Goal: Transaction & Acquisition: Purchase product/service

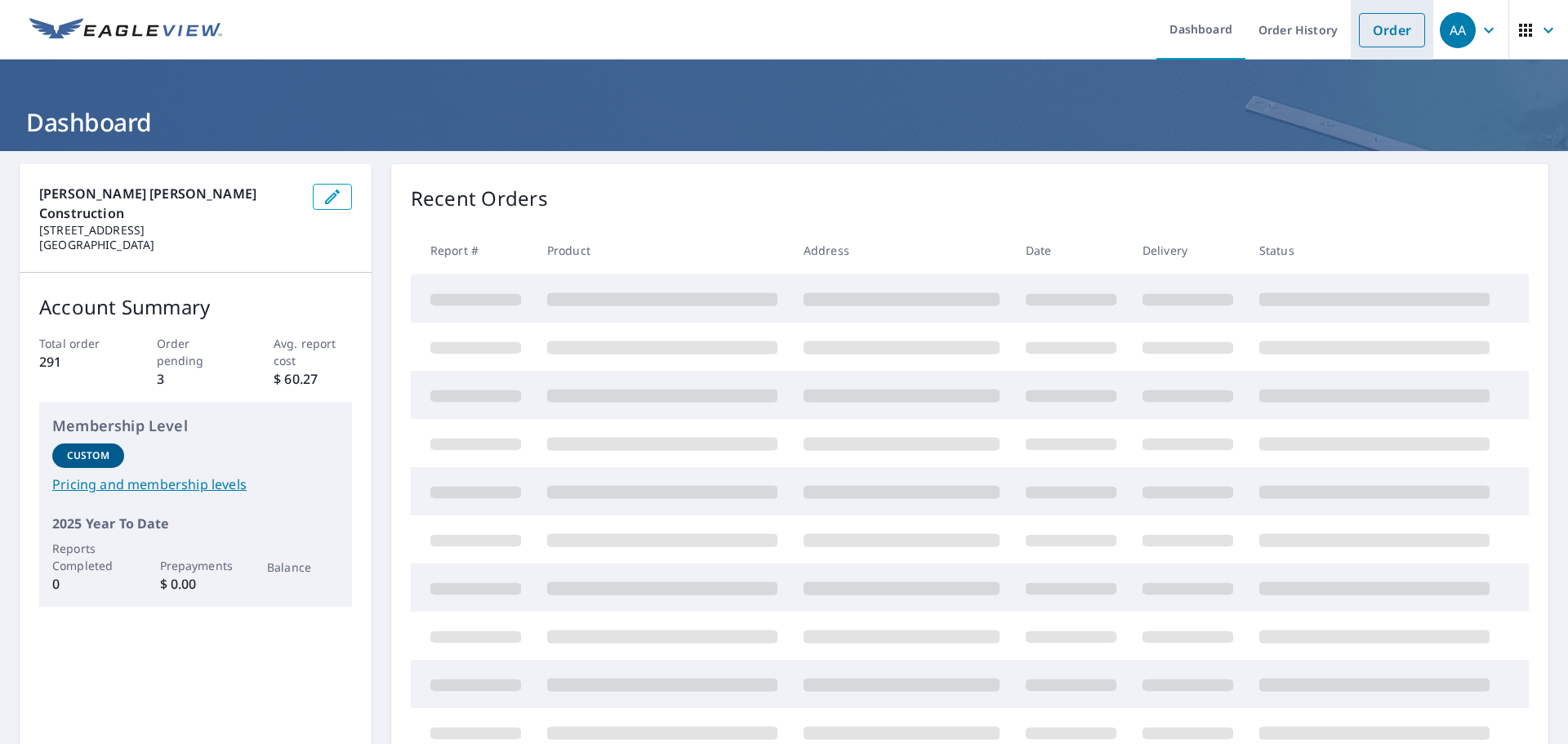
click at [1395, 26] on link "Order" at bounding box center [1391, 30] width 66 height 35
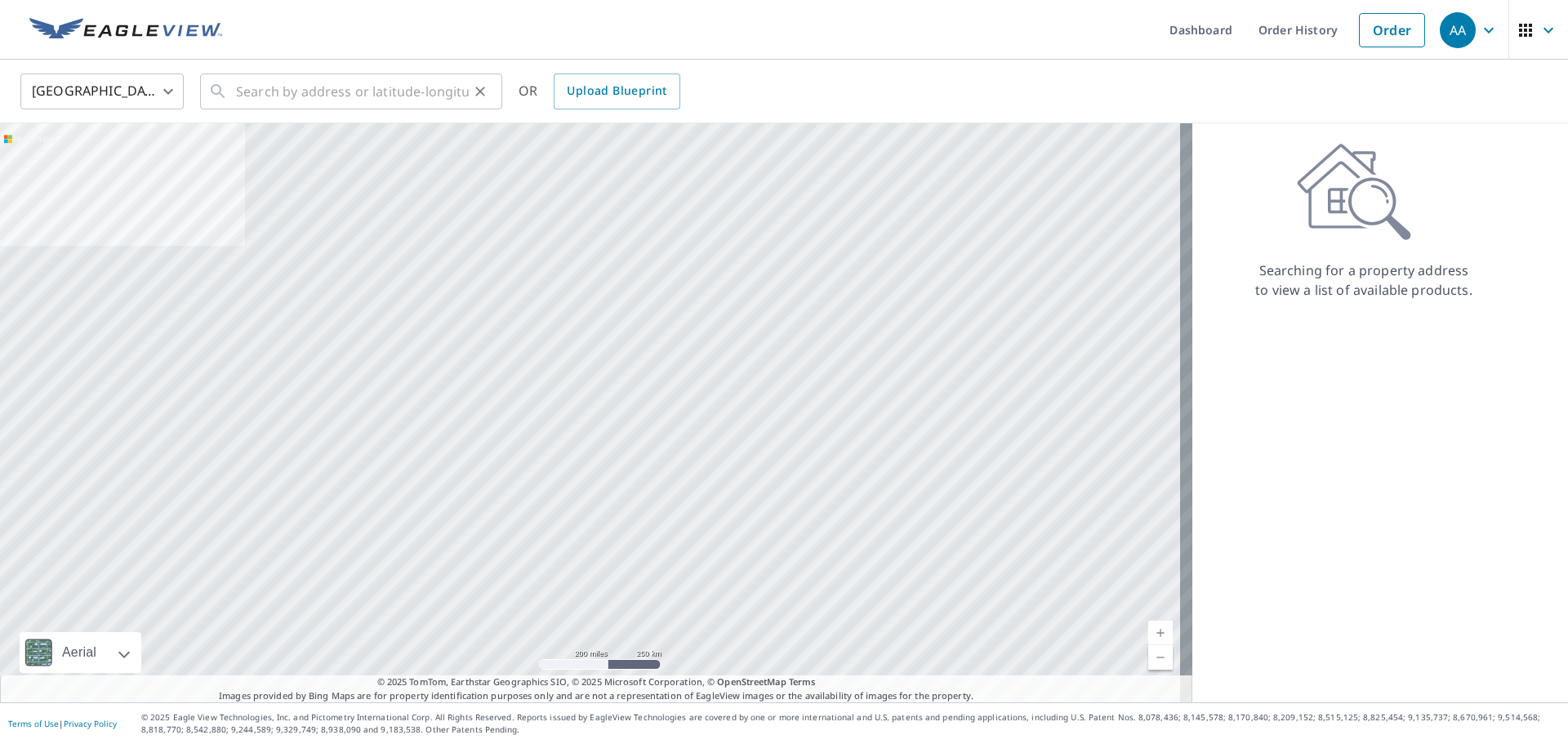
click at [226, 90] on icon at bounding box center [218, 91] width 20 height 20
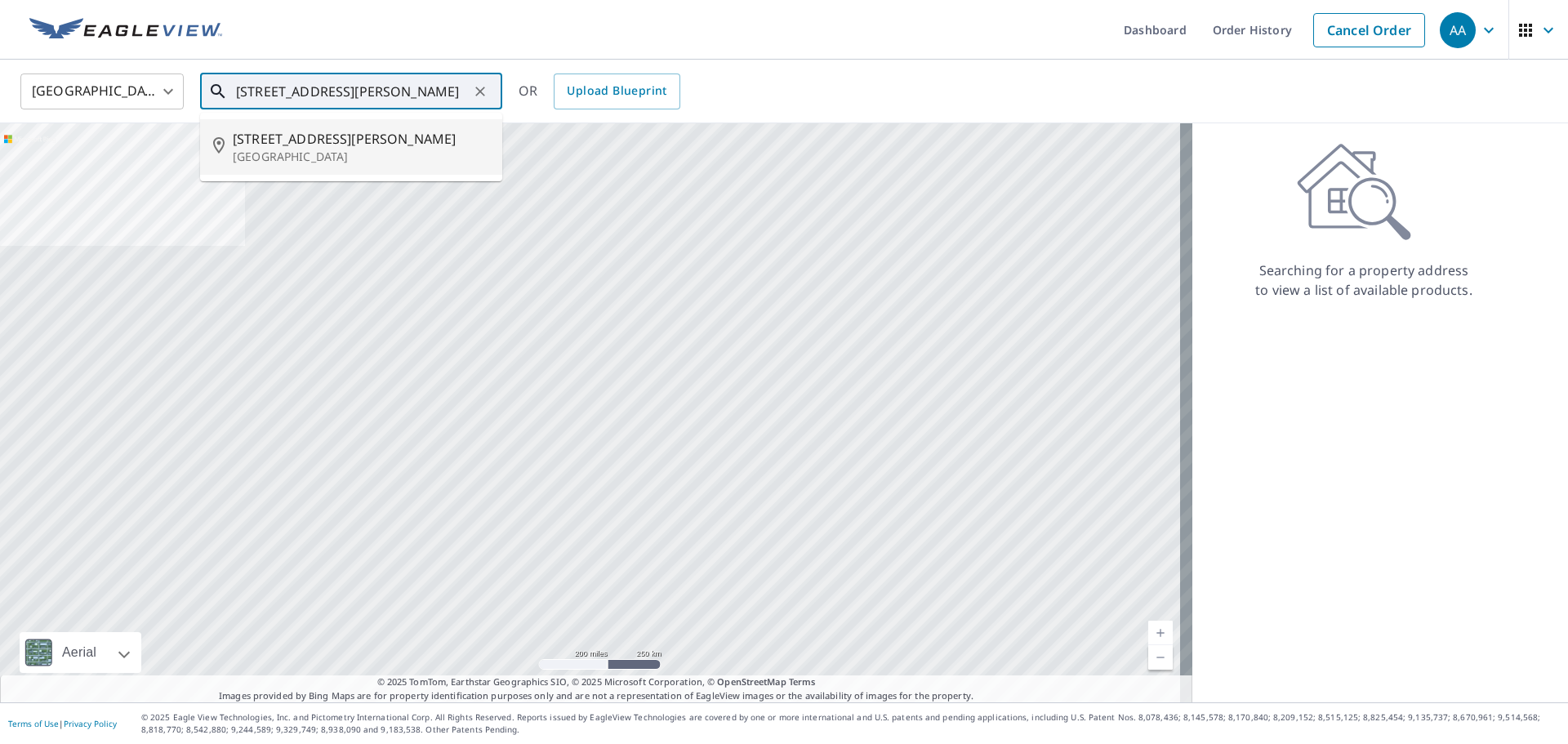
click at [300, 159] on p "[GEOGRAPHIC_DATA]" at bounding box center [361, 156] width 256 height 16
type input "[STREET_ADDRESS][PERSON_NAME]"
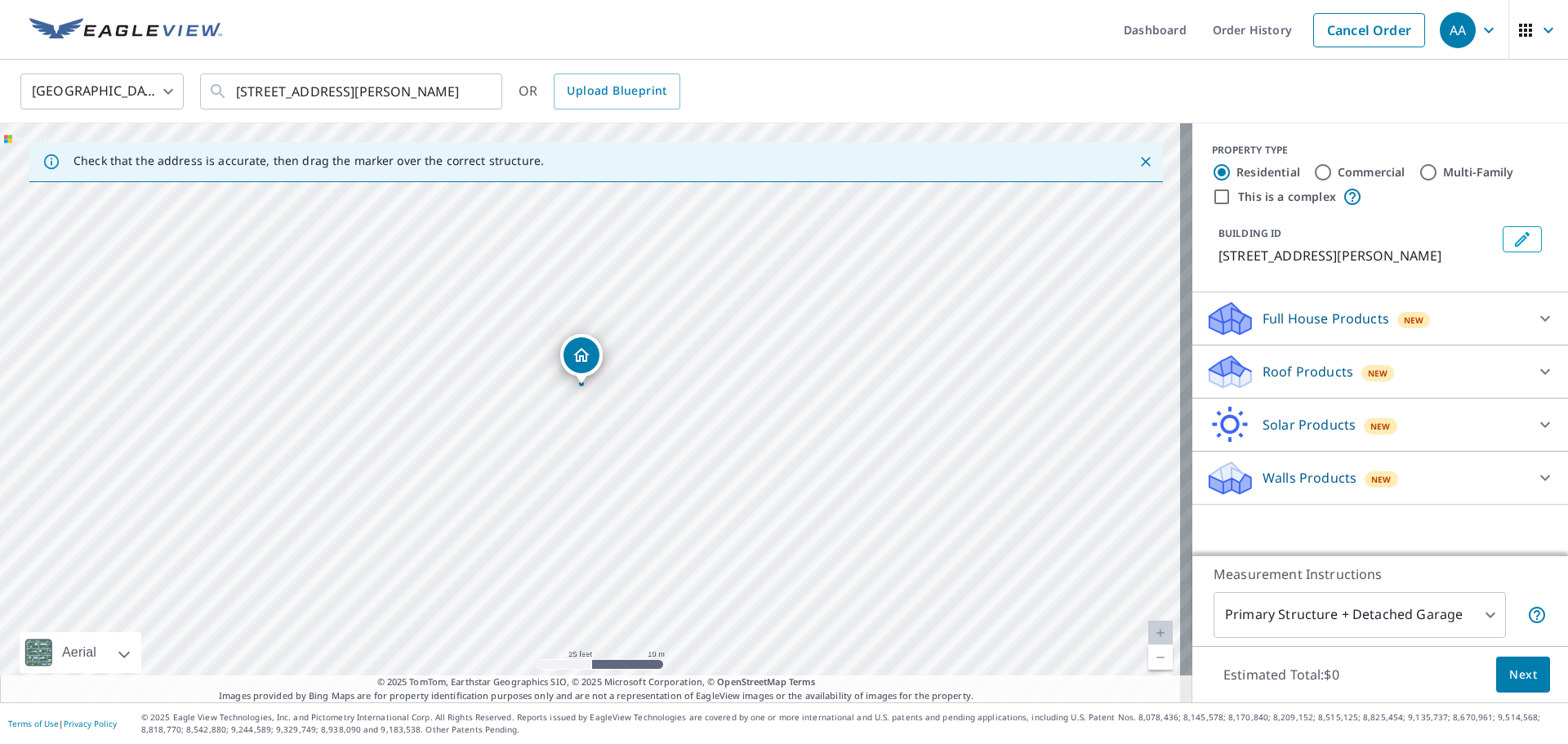
click at [1535, 370] on icon at bounding box center [1545, 372] width 20 height 20
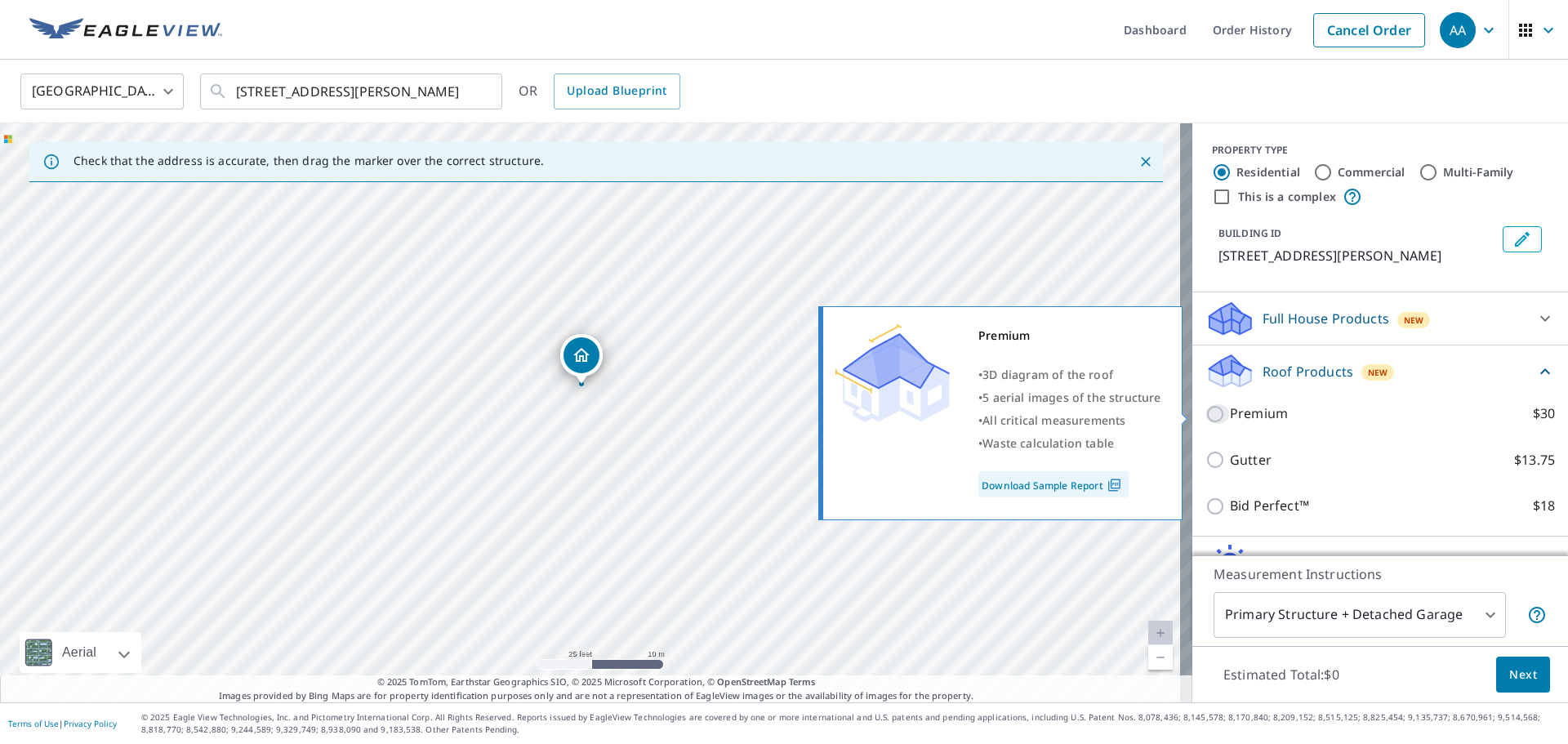
click at [1205, 415] on input "Premium $30" at bounding box center [1217, 414] width 24 height 20
checkbox input "true"
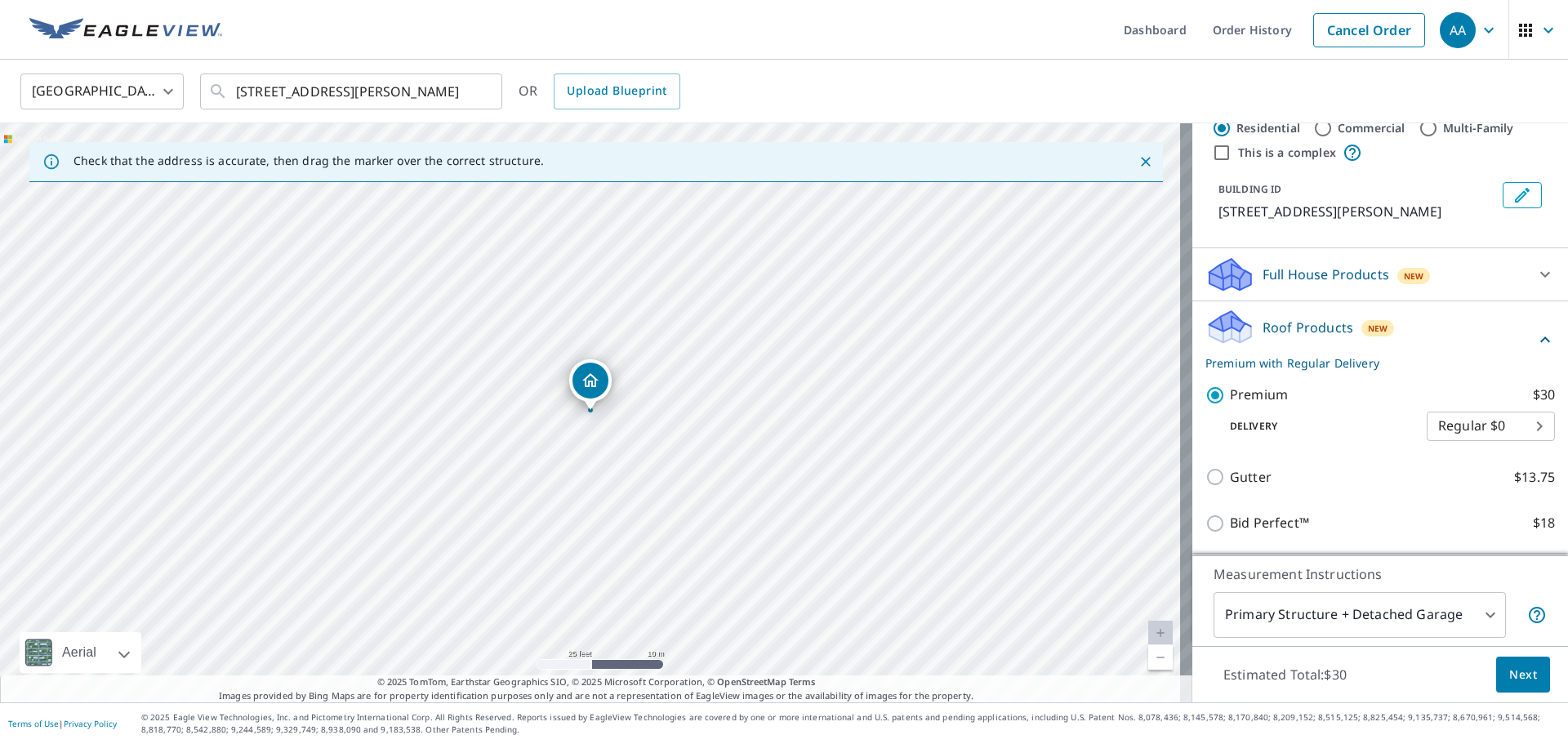
scroll to position [149, 0]
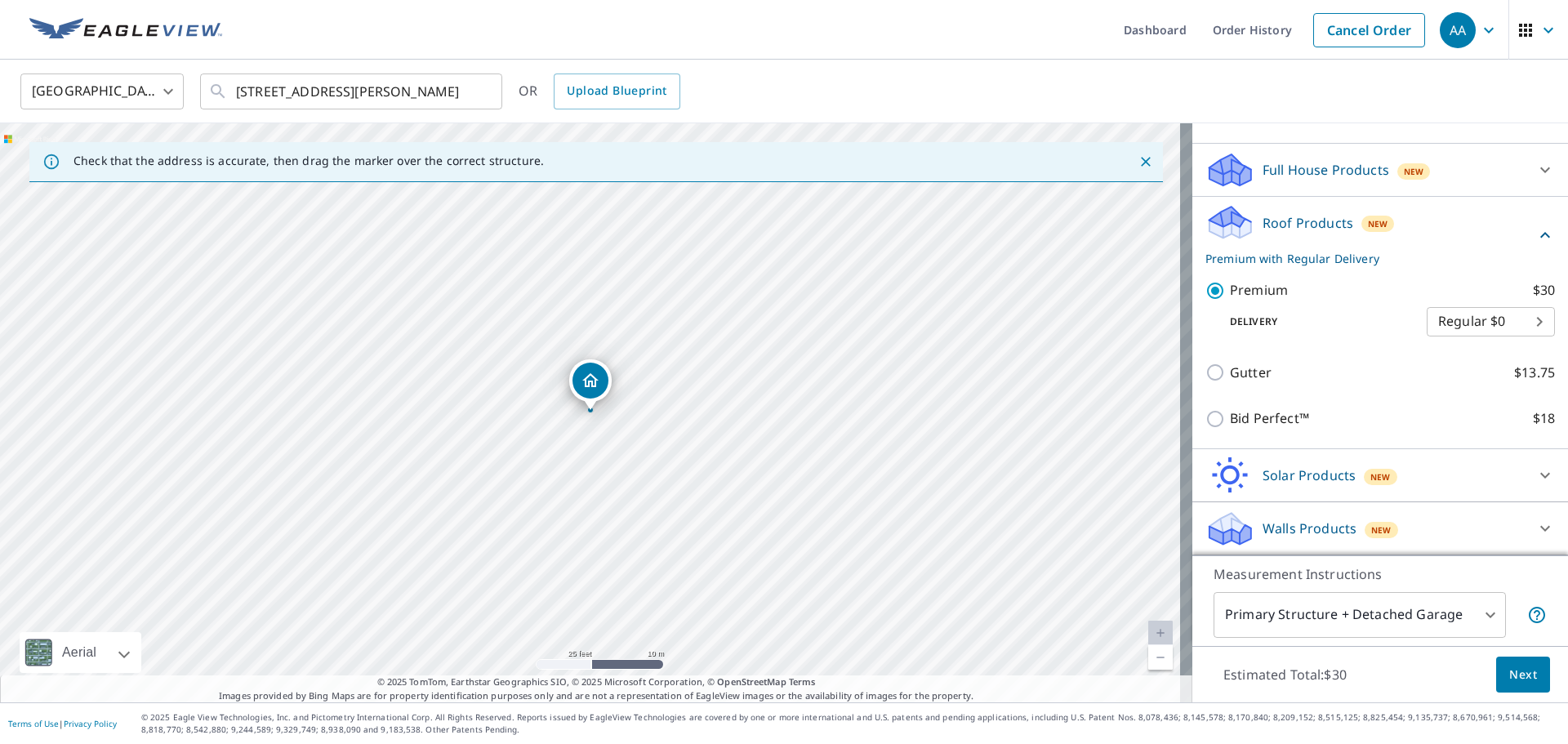
click at [1520, 669] on span "Next" at bounding box center [1523, 675] width 28 height 21
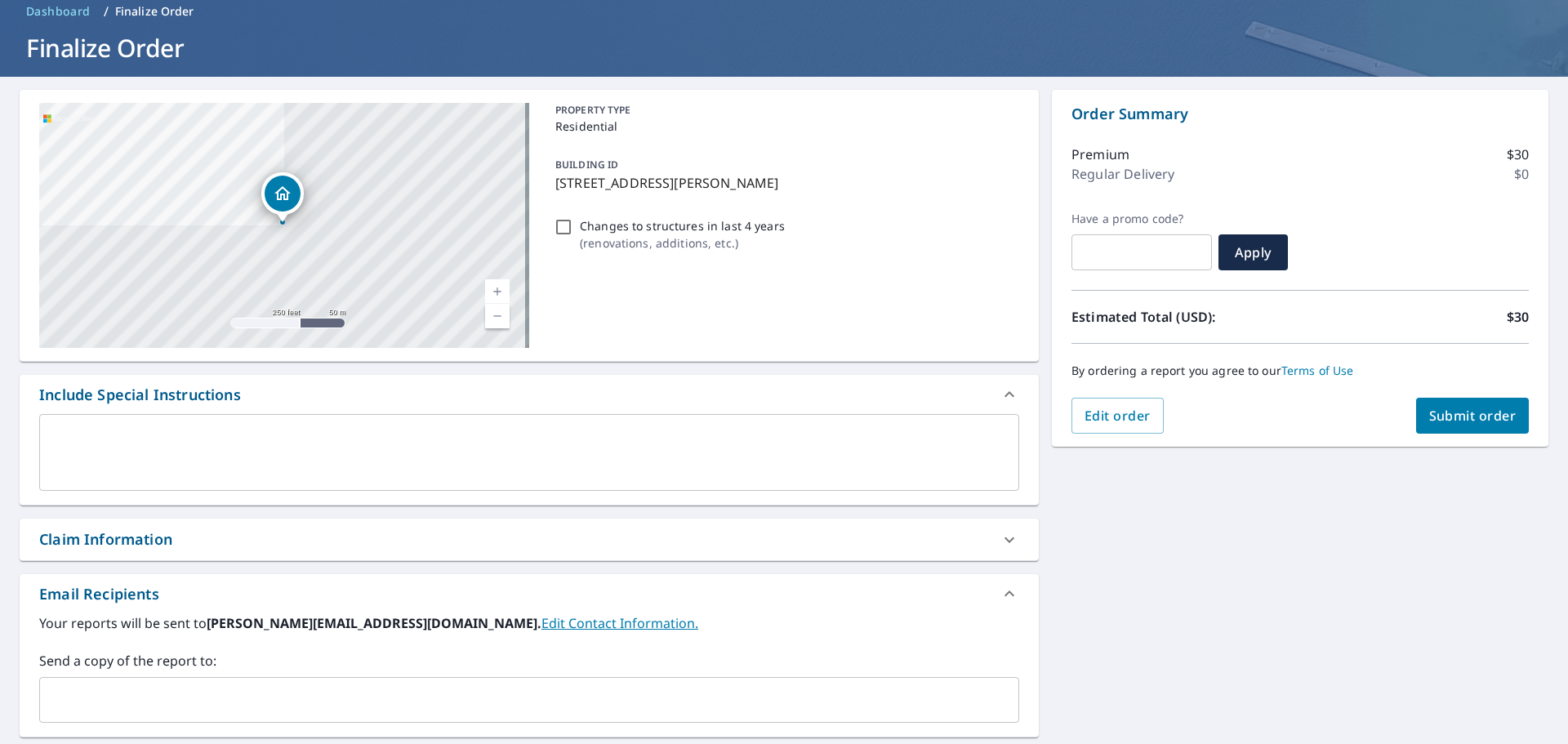
scroll to position [164, 0]
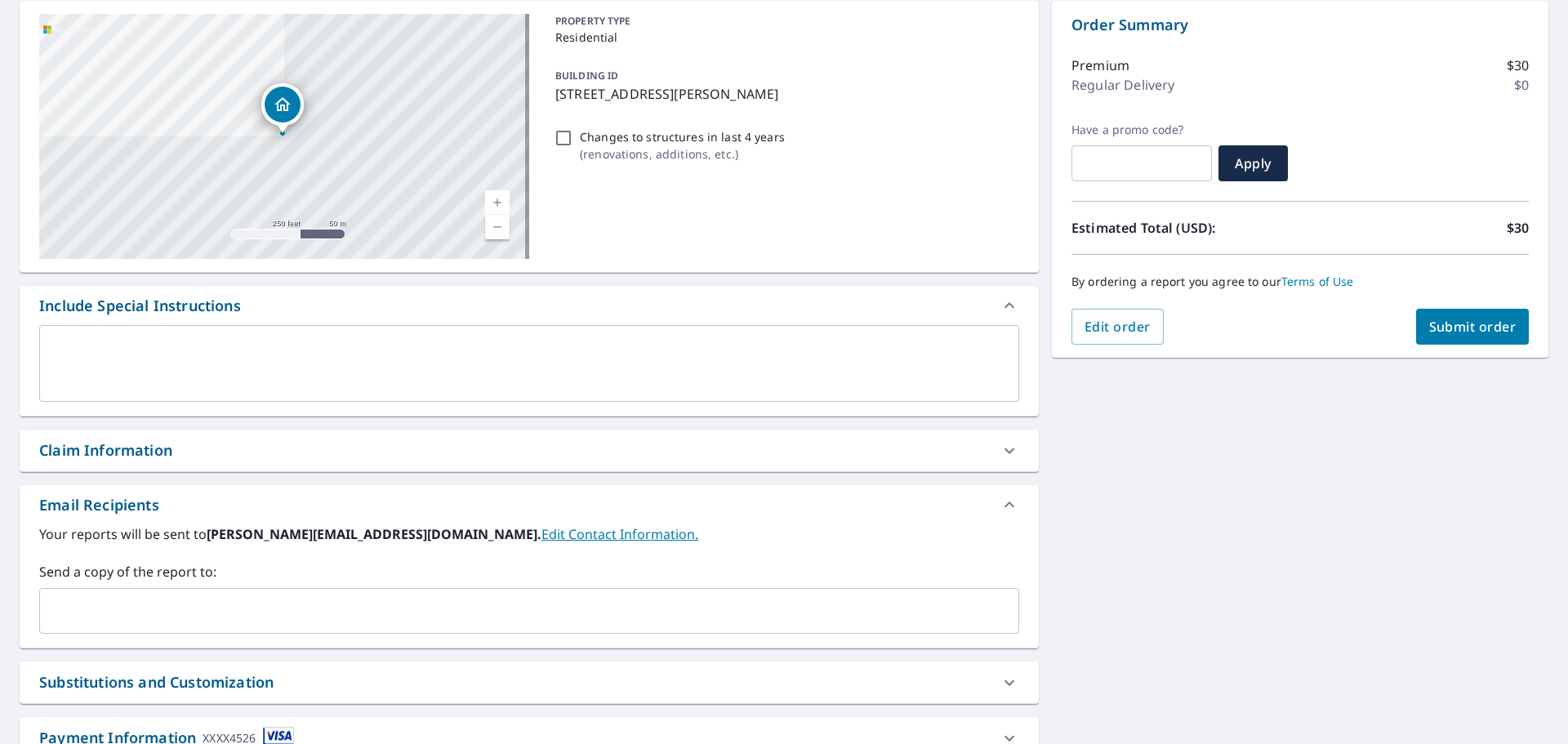
click at [328, 601] on input "text" at bounding box center [517, 610] width 941 height 31
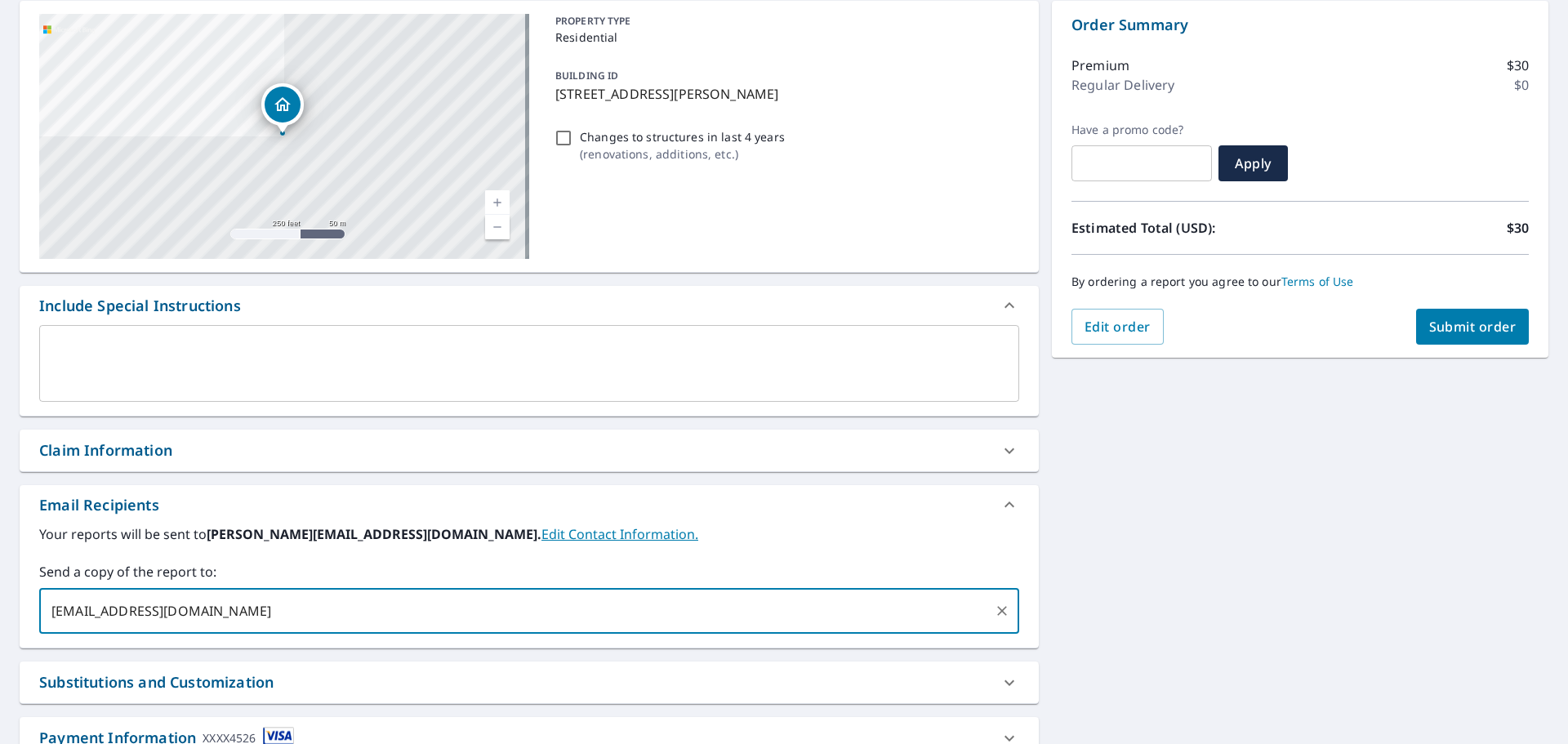
type input "[EMAIL_ADDRESS][DOMAIN_NAME]"
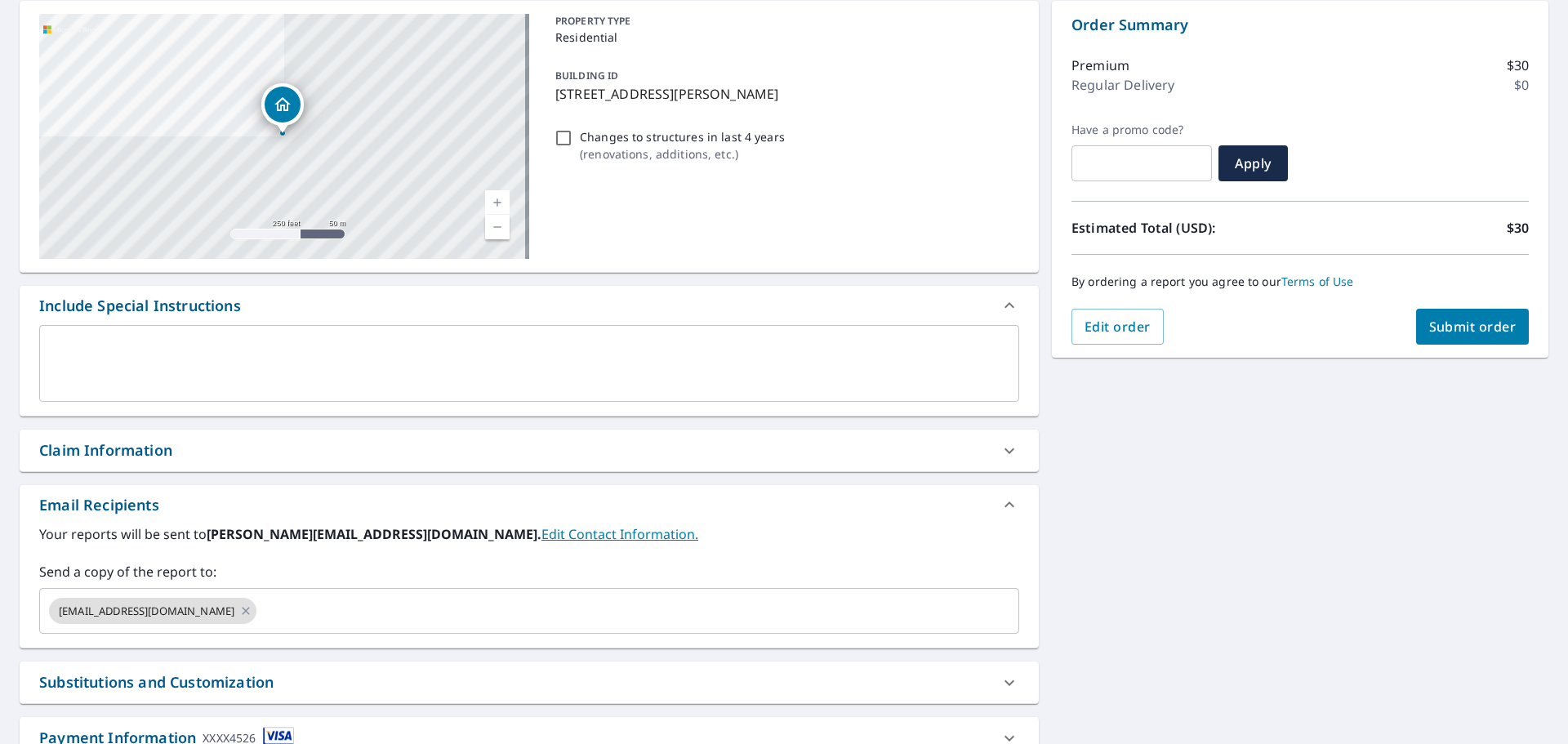
click at [762, 562] on label "Send a copy of the report to:" at bounding box center [529, 572] width 980 height 20
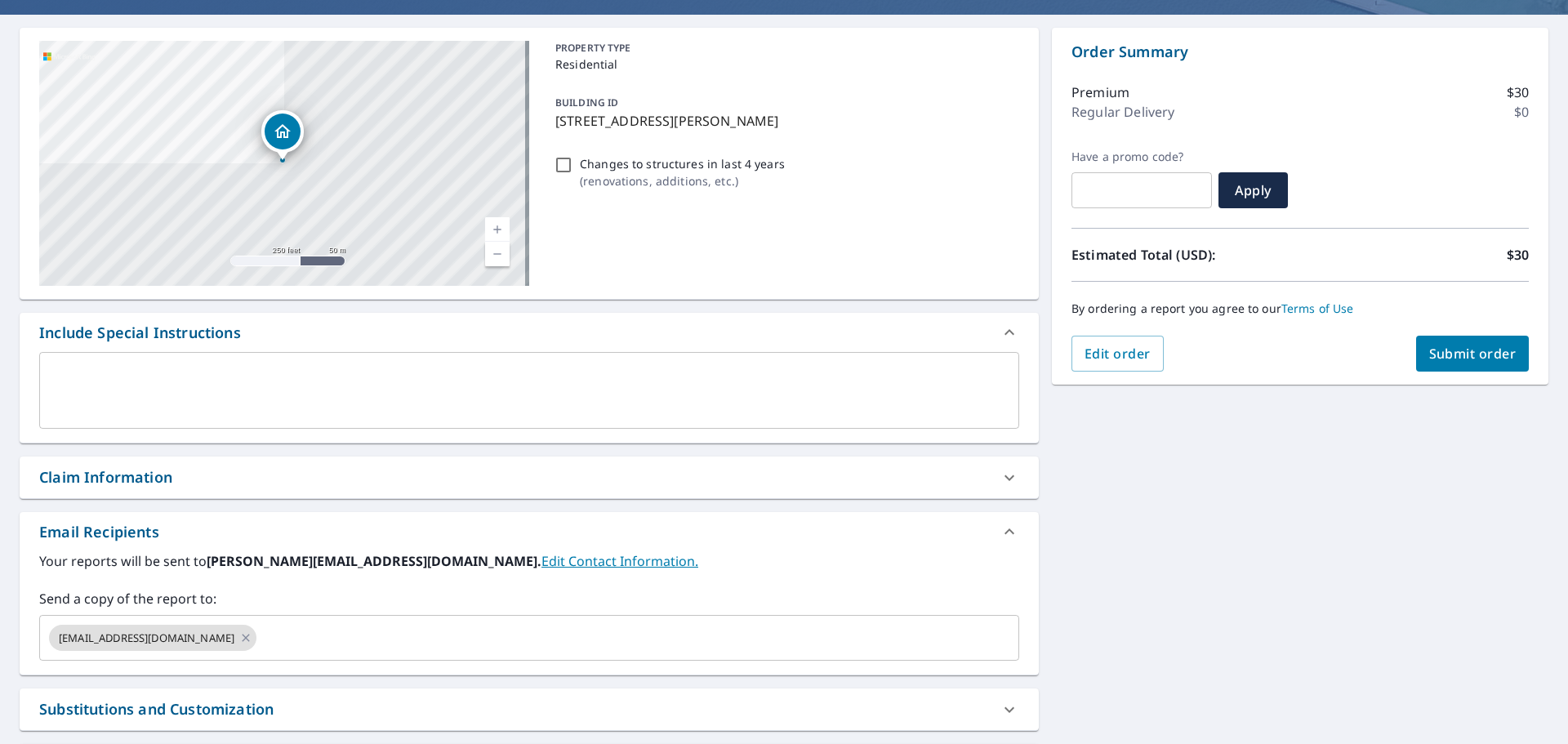
scroll to position [284, 0]
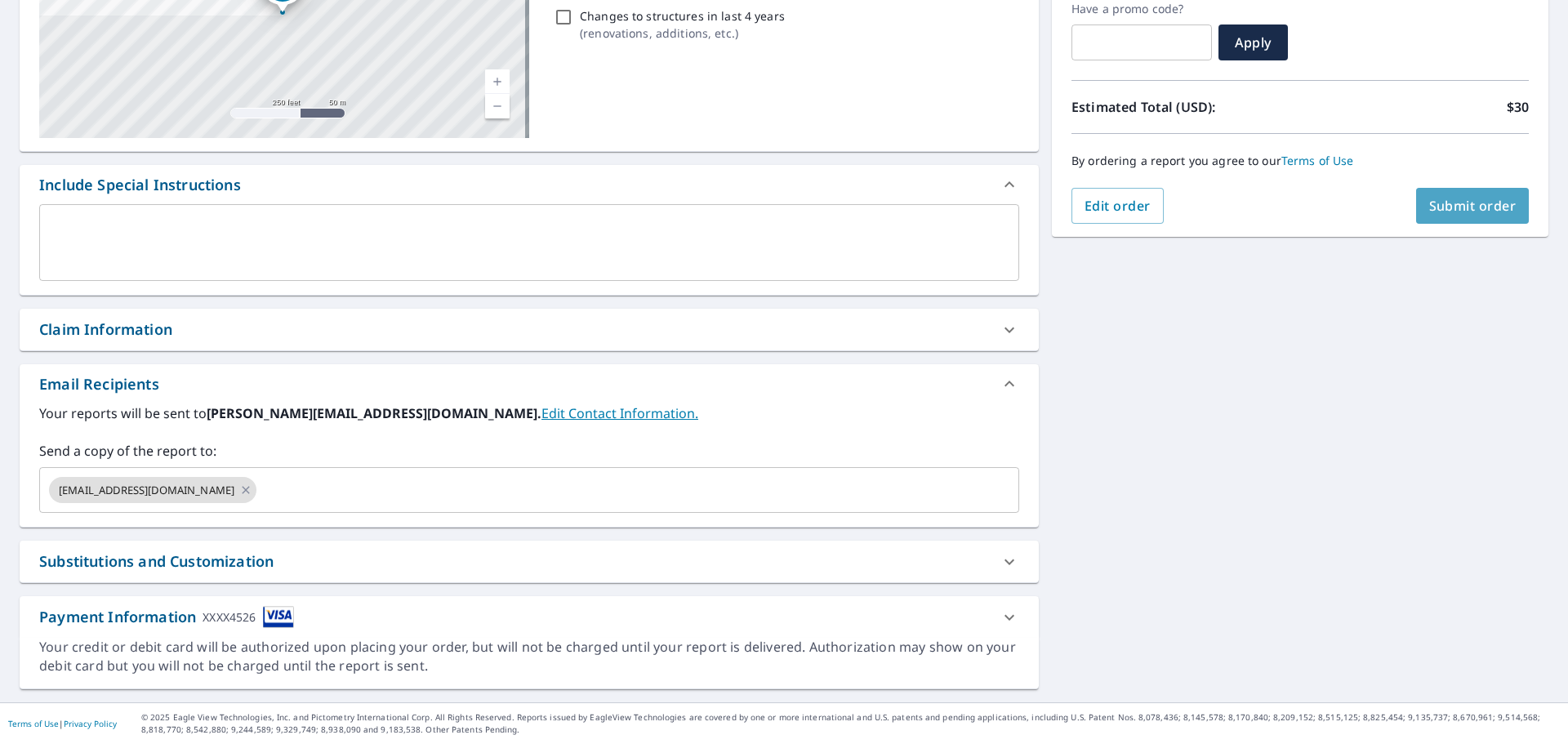
click at [1429, 212] on span "Submit order" at bounding box center [1472, 205] width 87 height 18
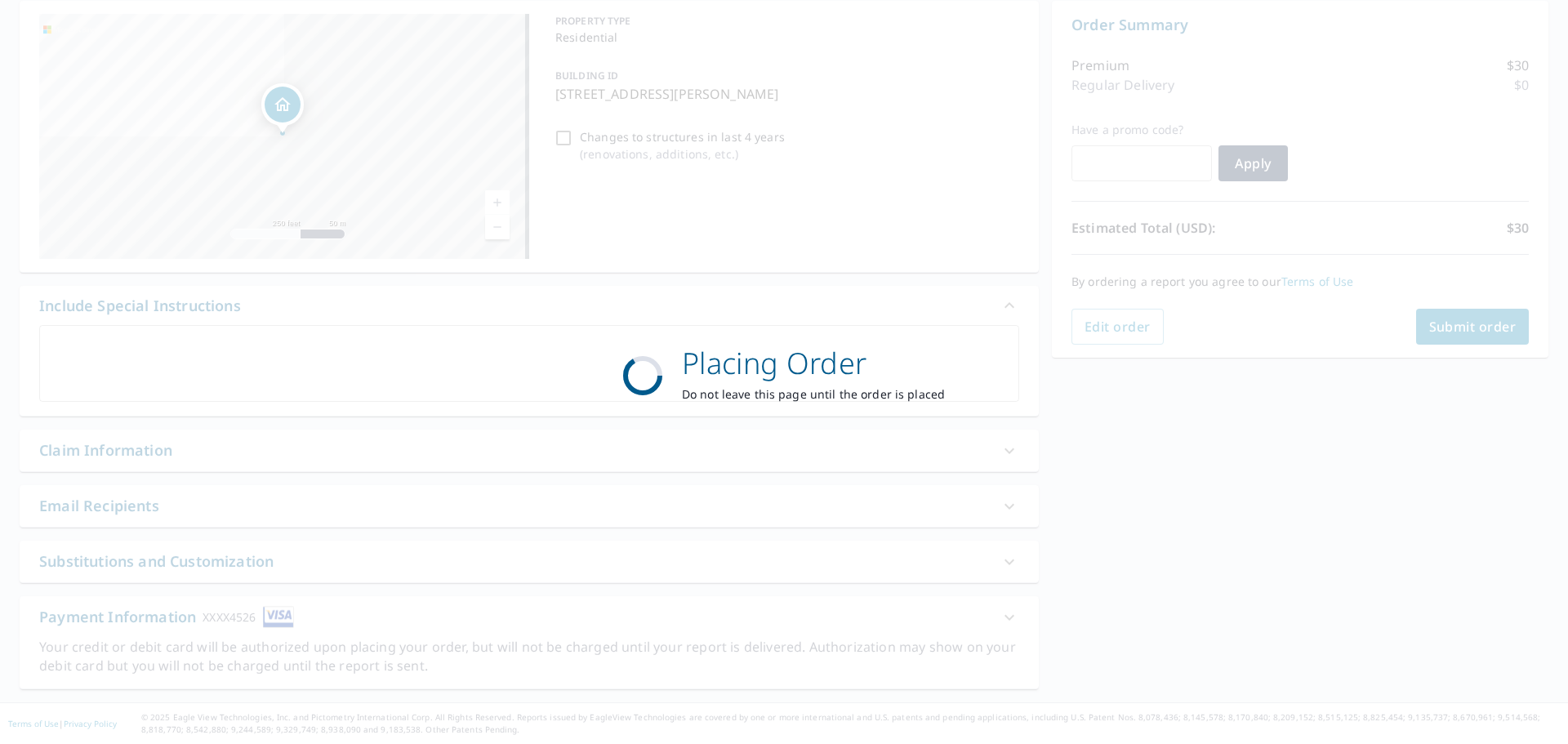
scroll to position [164, 0]
